Goal: Ask a question: Seek information or help from site administrators or community

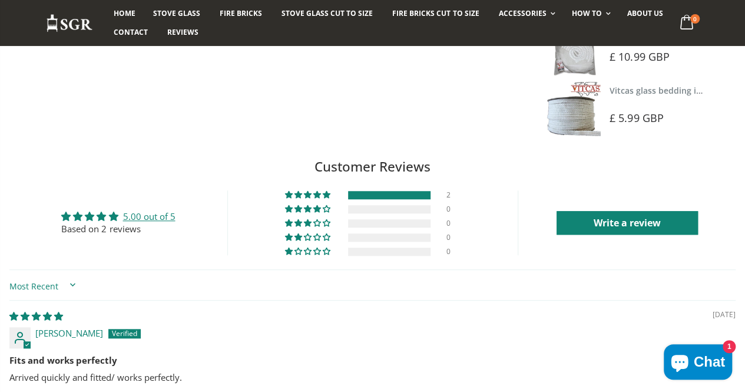
scroll to position [530, 0]
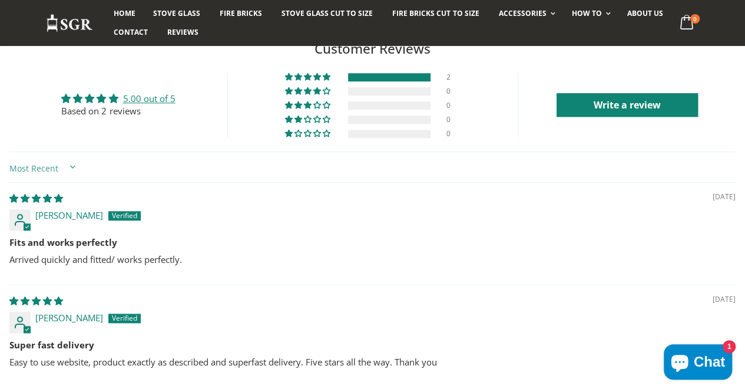
click at [62, 167] on select "Most Recent Highest Rating Lowest Rating Only Pictures Pictures First Videos Fi…" at bounding box center [43, 167] width 69 height 21
click at [57, 177] on select "Most Recent Highest Rating Lowest Rating Only Pictures Pictures First Videos Fi…" at bounding box center [43, 167] width 69 height 21
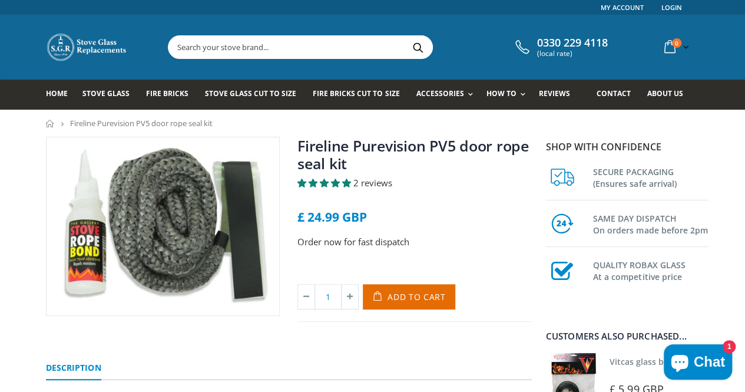
scroll to position [118, 0]
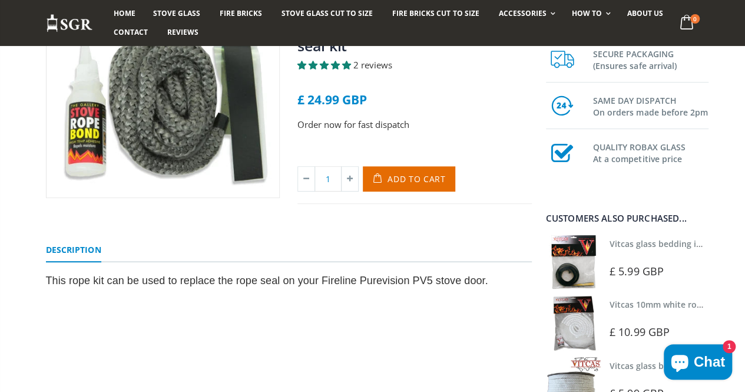
click at [69, 248] on link "Description" at bounding box center [73, 250] width 55 height 24
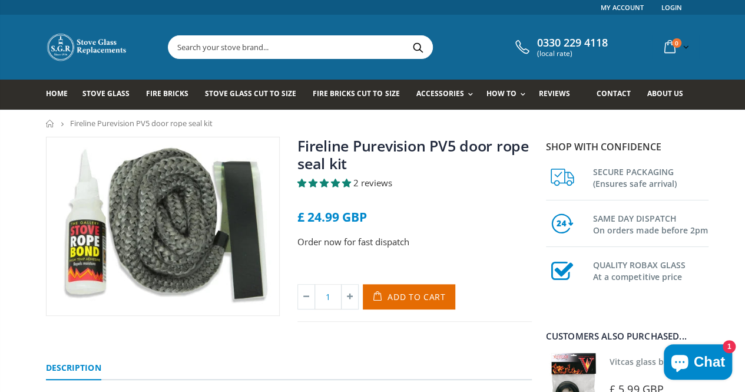
click at [368, 48] on input "text" at bounding box center [366, 47] width 396 height 22
click at [425, 293] on span "Add to Cart" at bounding box center [416, 296] width 58 height 11
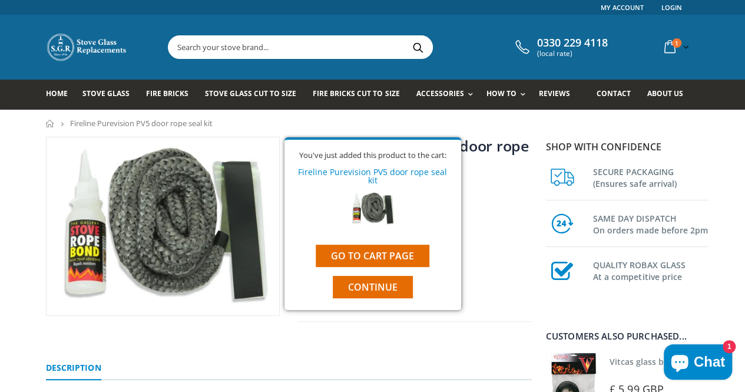
click at [317, 44] on input "text" at bounding box center [366, 47] width 396 height 22
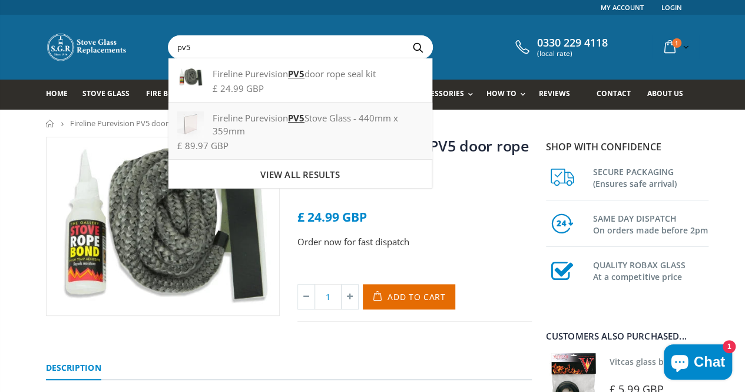
type input "pv5"
click at [246, 128] on div "Fireline Purevision PV5 Stove Glass - 440mm x 359mm" at bounding box center [300, 124] width 246 height 26
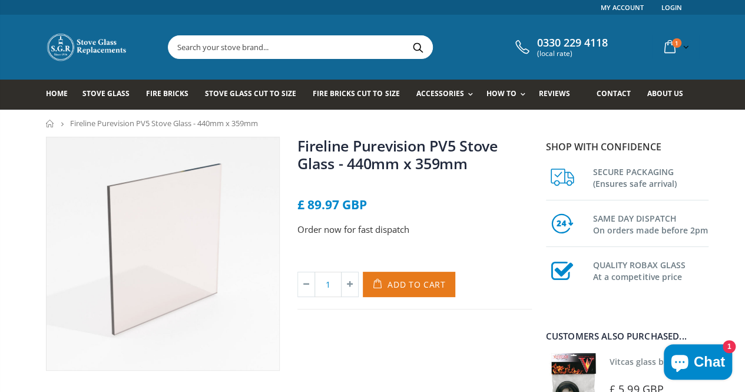
click at [441, 286] on button "Add to Cart" at bounding box center [409, 283] width 92 height 25
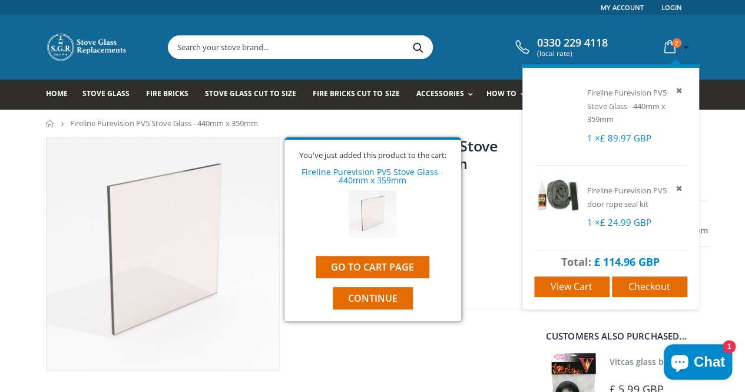
click at [691, 47] on link "2 item(s)" at bounding box center [675, 46] width 32 height 23
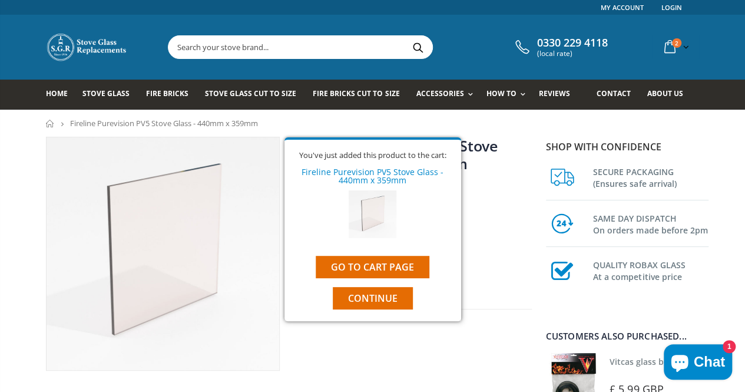
drag, startPoint x: 498, startPoint y: 277, endPoint x: 490, endPoint y: 263, distance: 16.3
click at [497, 274] on div "1 Add to Cart" at bounding box center [414, 289] width 234 height 37
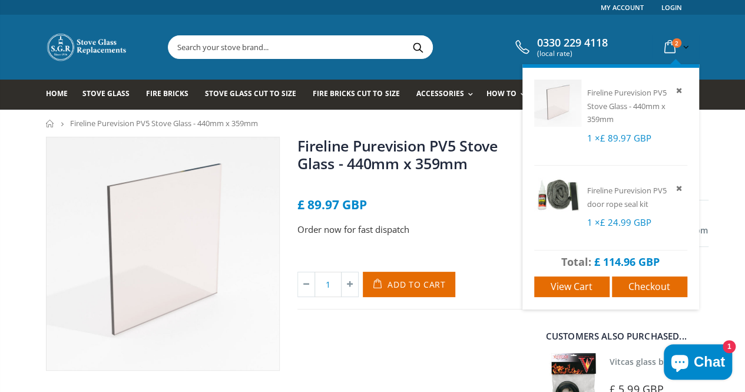
click at [661, 211] on div "Fireline Purevision PV5 door rope seal kit 1 × £ 24.99 GBP" at bounding box center [637, 206] width 100 height 46
click at [655, 202] on span "Fireline Purevision PV5 door rope seal kit" at bounding box center [626, 197] width 79 height 24
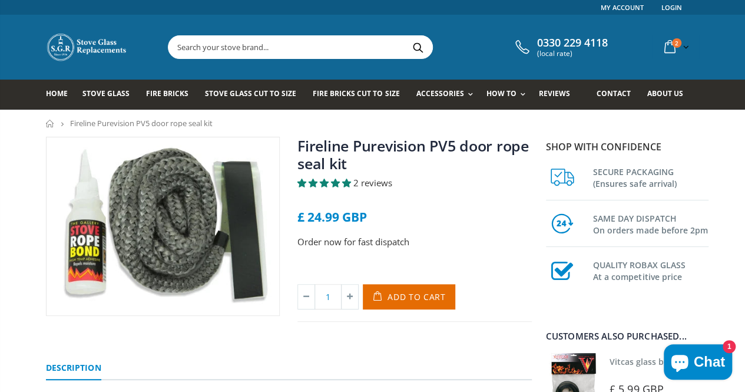
click at [683, 358] on icon "Chat window" at bounding box center [679, 362] width 17 height 17
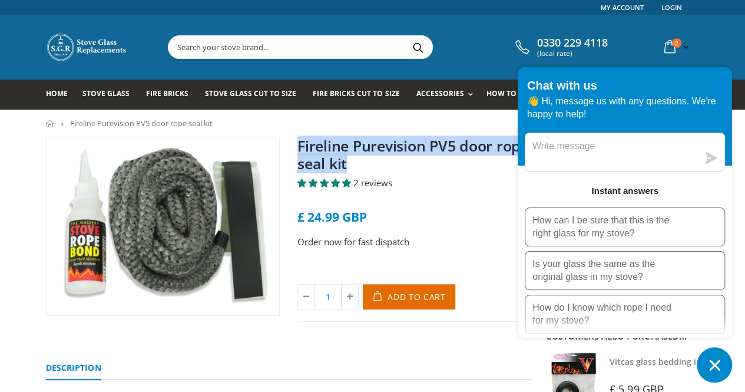
drag, startPoint x: 344, startPoint y: 163, endPoint x: 293, endPoint y: 149, distance: 52.6
click at [297, 149] on h1 "Fireline Purevision PV5 door rope seal kit" at bounding box center [414, 157] width 234 height 40
copy link "Fireline Purevision PV5 door rope seal kit"
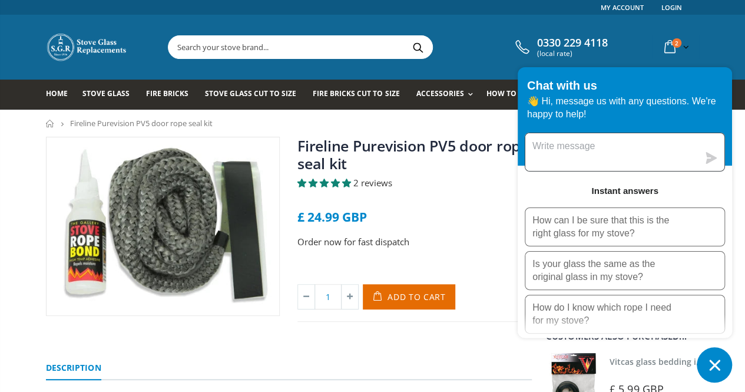
click at [599, 158] on textarea "Message us" at bounding box center [611, 152] width 173 height 38
paste textarea "Fireline Purevision PV5 door rope seal kit"
click at [533, 149] on textarea "Fireline Purevision PV5 door rope seal kit" at bounding box center [611, 152] width 173 height 38
click at [684, 163] on textarea "Hi. What is the size of your Fireline Purevision PV5 door rope seal kit" at bounding box center [611, 152] width 173 height 38
type textarea "Hi. What is the size of your Fireline Purevision PV5 door rope seal kit. Thanks"
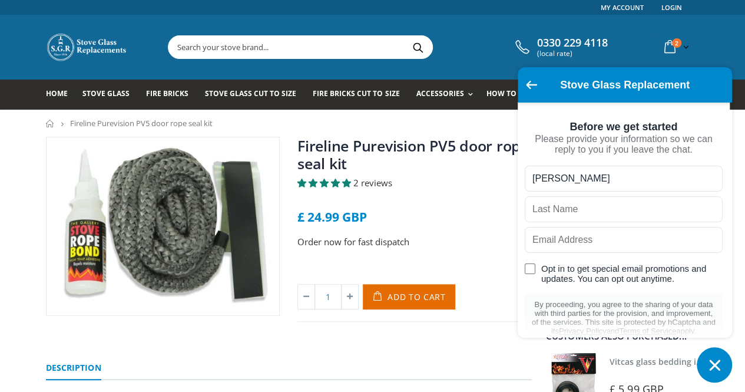
type input "[PERSON_NAME]"
type input "Heavyside"
type input "[PERSON_NAME][EMAIL_ADDRESS][DOMAIN_NAME]"
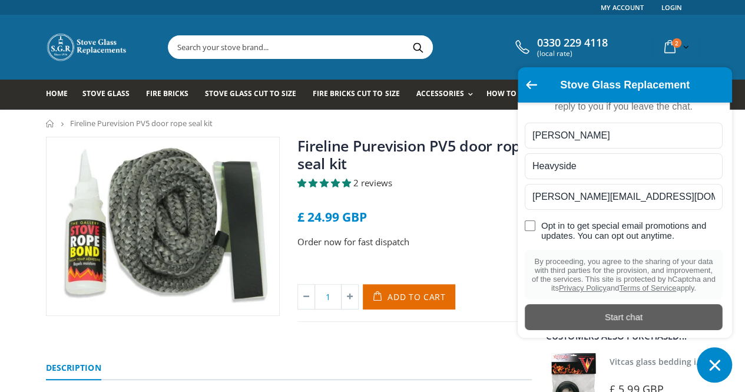
click at [667, 314] on div "Start chat" at bounding box center [624, 316] width 184 height 13
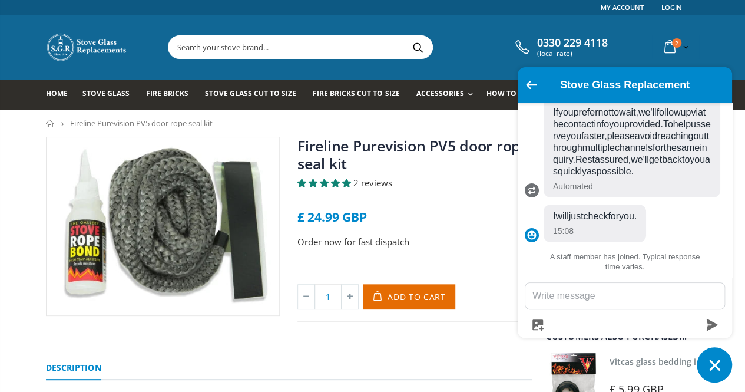
scroll to position [199, 0]
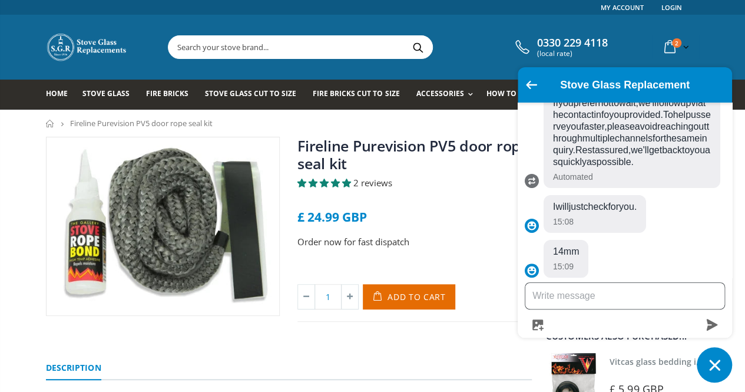
click at [677, 296] on textarea "Message us" at bounding box center [624, 296] width 199 height 26
type textarea "Okay that's great, thank you."
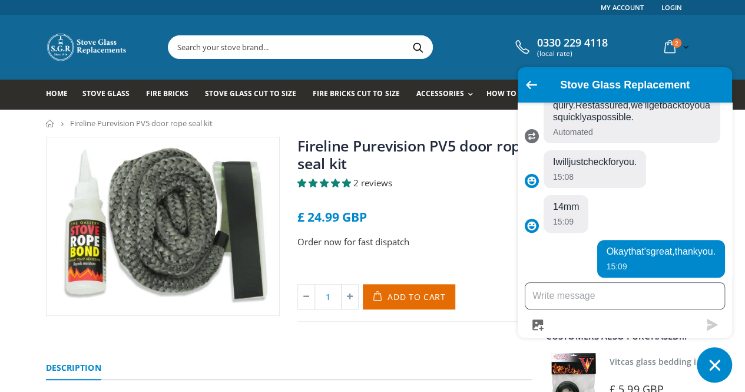
scroll to position [244, 0]
click at [465, 234] on div "Fireline Purevision PV5 door rope seal kit 2 reviews £ 24.99 GBP Order now for …" at bounding box center [414, 229] width 234 height 185
drag, startPoint x: 714, startPoint y: 369, endPoint x: 690, endPoint y: 316, distance: 57.5
click at [714, 368] on icon "Chat window" at bounding box center [714, 365] width 18 height 18
